Goal: Find specific page/section: Find specific page/section

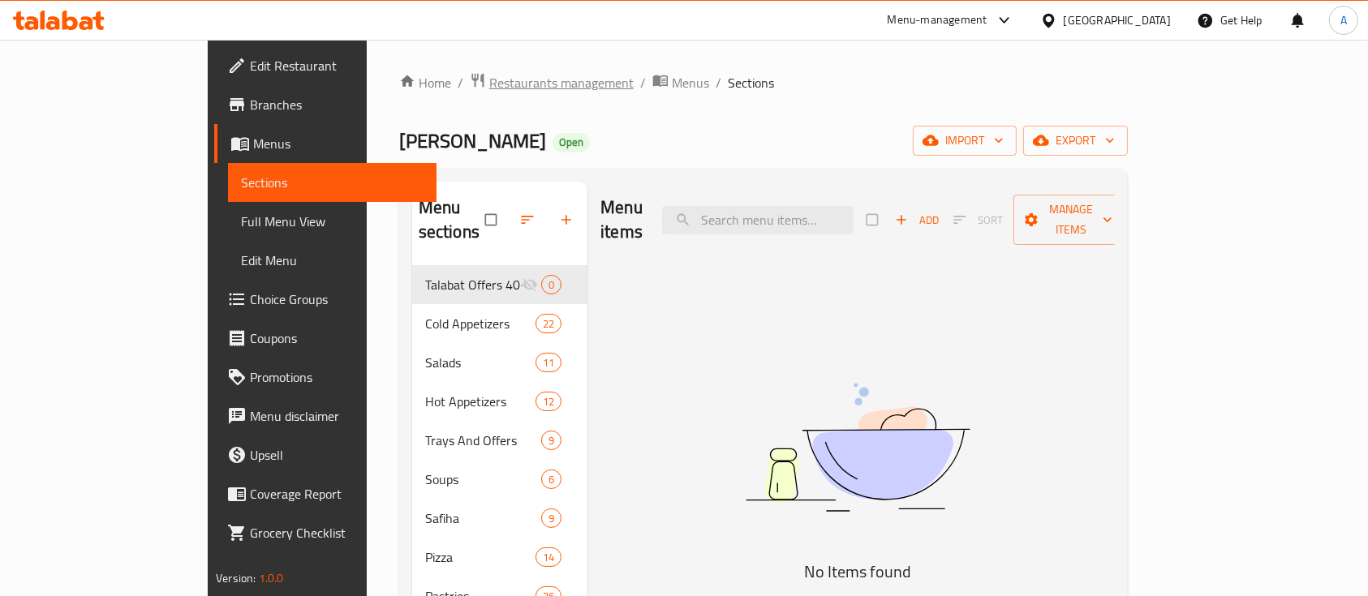
click at [489, 80] on span "Restaurants management" at bounding box center [561, 82] width 144 height 19
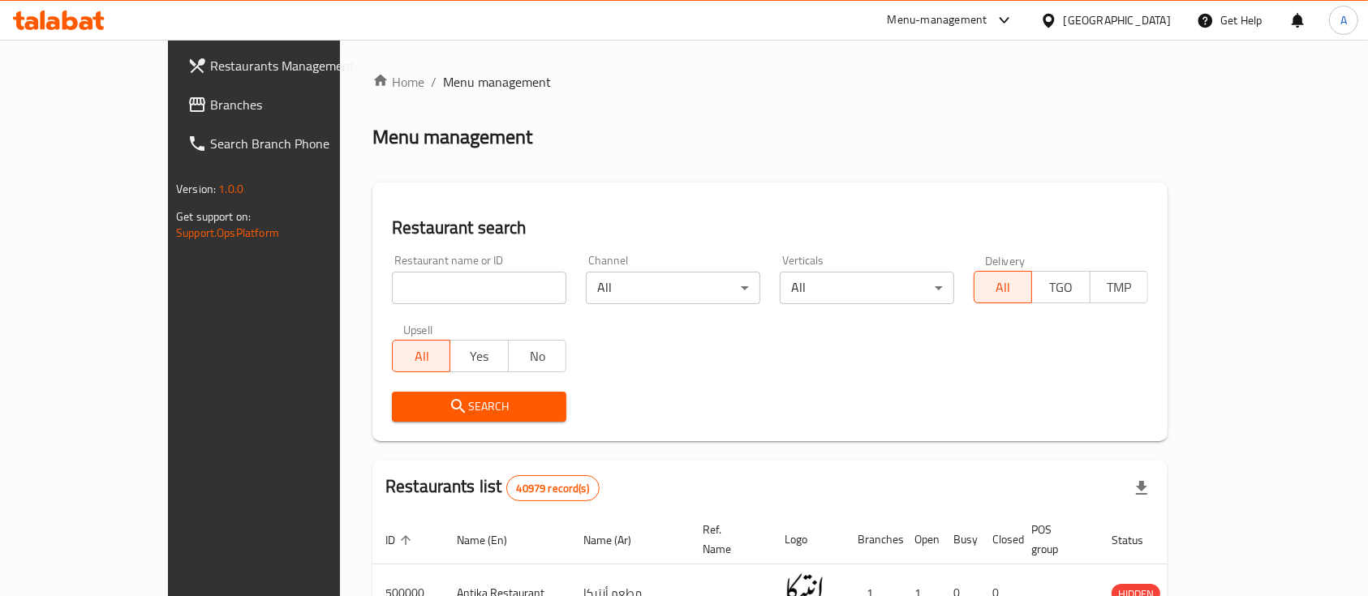
click at [392, 290] on input "search" at bounding box center [479, 288] width 174 height 32
paste input "510579"
click button "Search" at bounding box center [479, 407] width 174 height 30
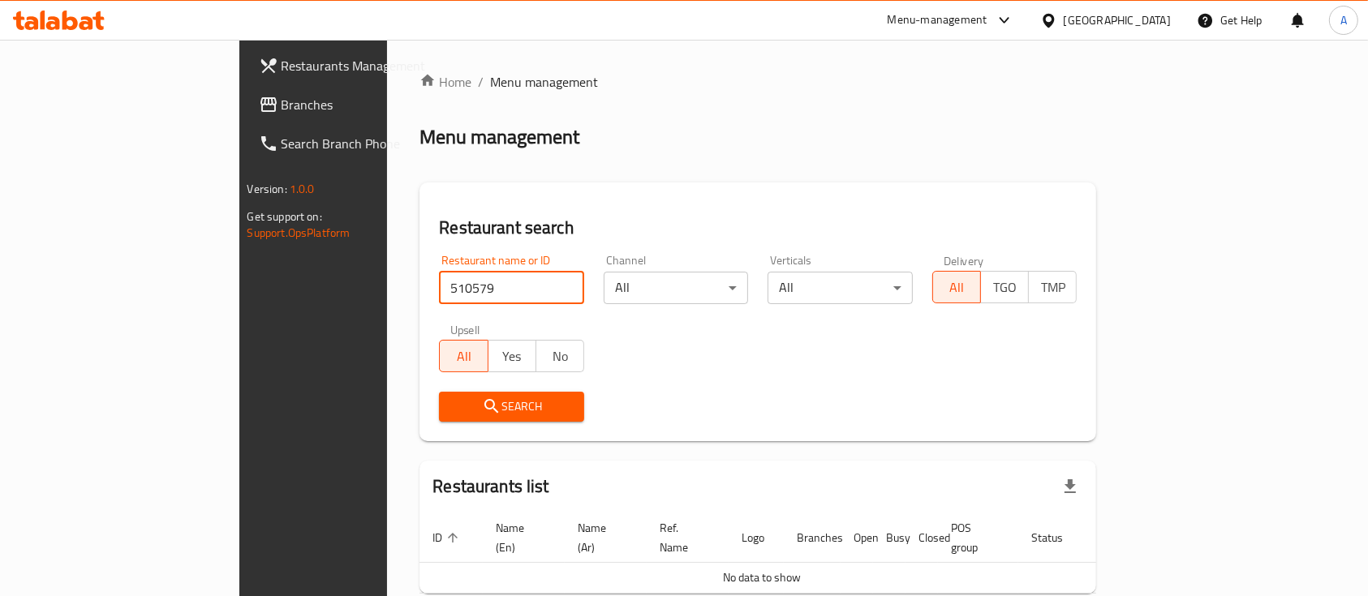
type input "510579"
click button "Search" at bounding box center [511, 407] width 145 height 30
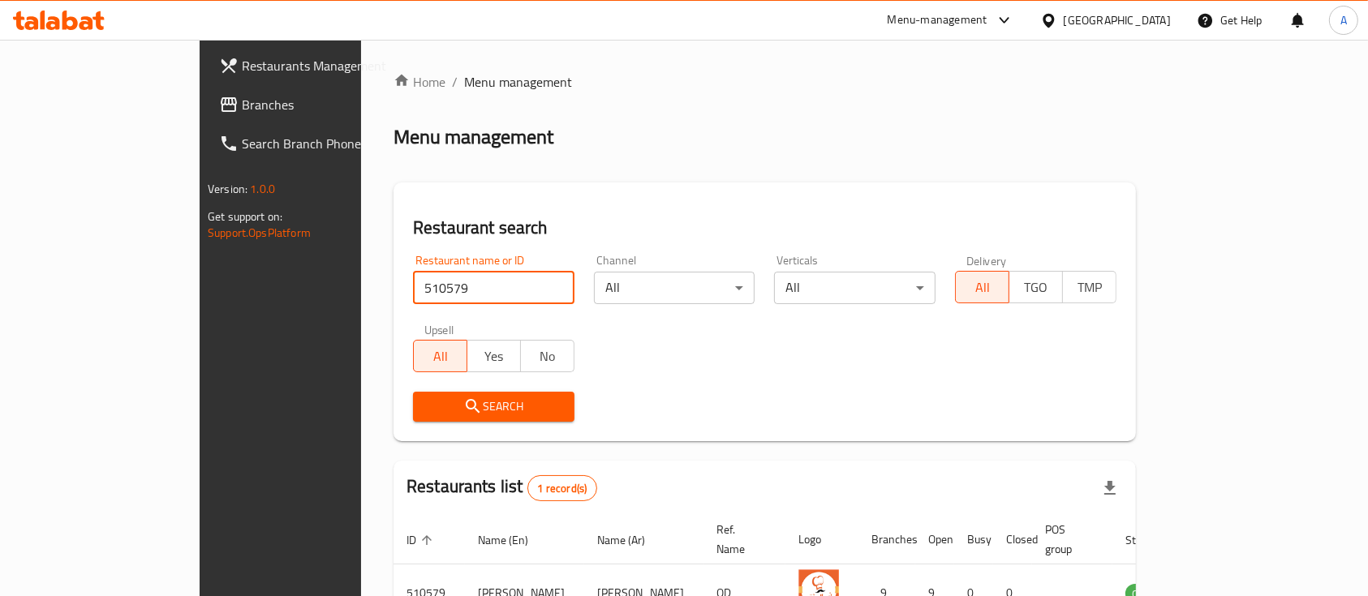
scroll to position [95, 0]
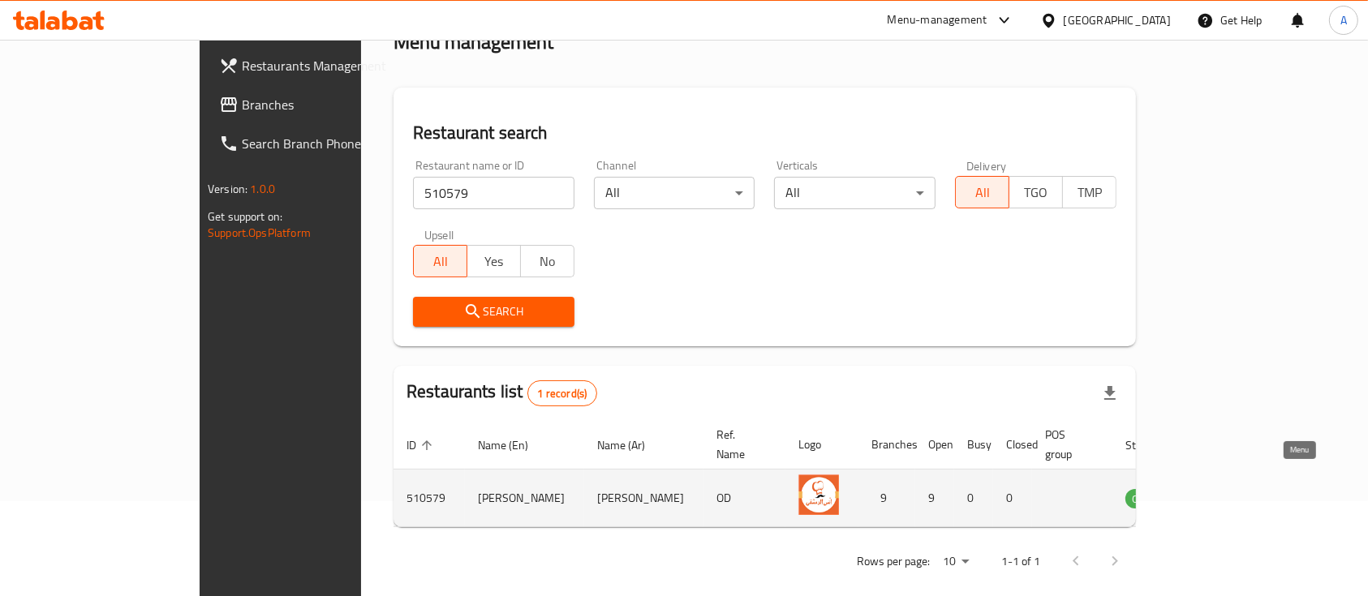
click at [1229, 492] on icon "enhanced table" at bounding box center [1220, 499] width 18 height 14
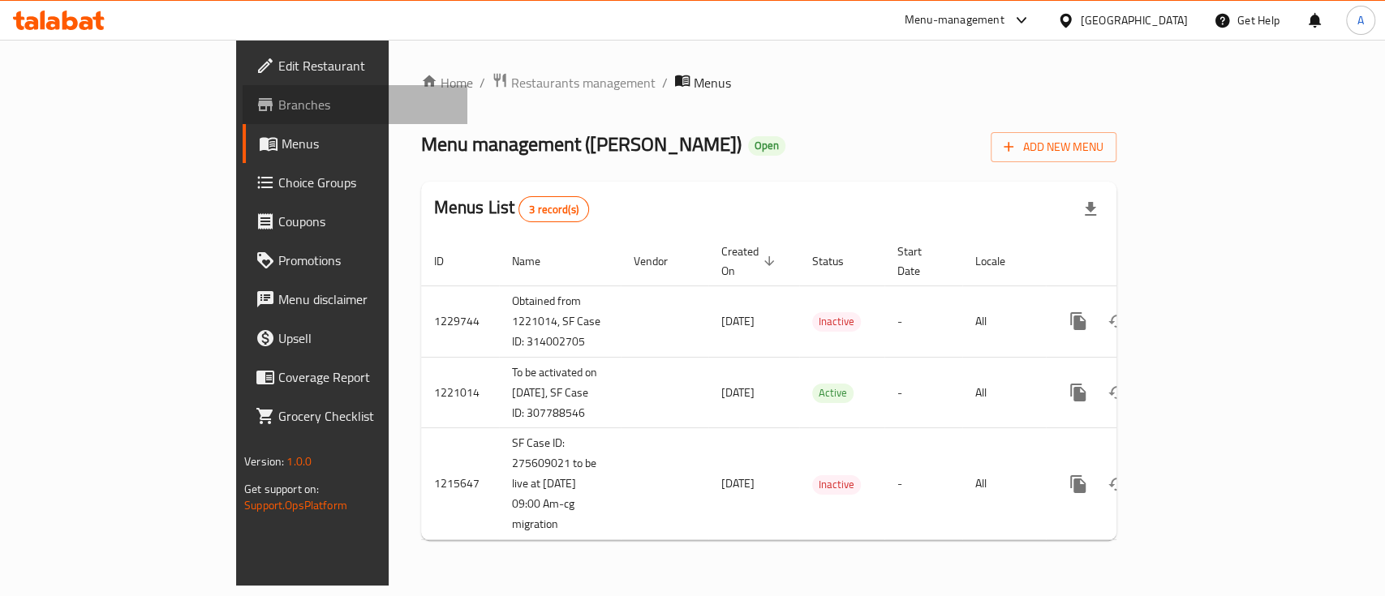
click at [258, 101] on icon at bounding box center [265, 104] width 15 height 13
